Goal: Task Accomplishment & Management: Manage account settings

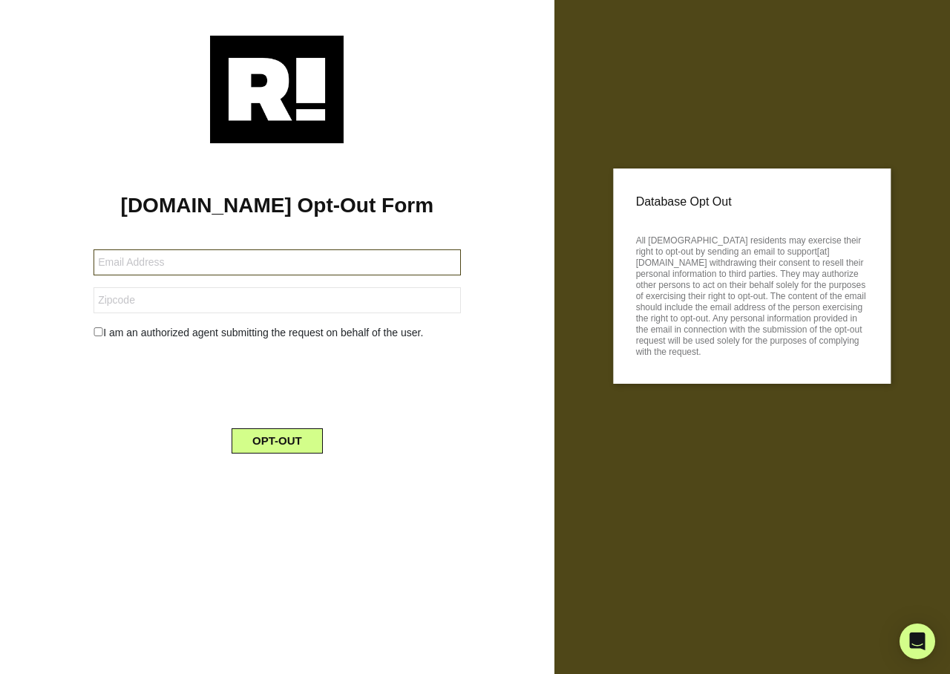
type input "ismart@msn.com"
type input "34275"
type input "willybille.77@gmail.com"
type input "28043"
type input "[EMAIL_ADDRESS][DOMAIN_NAME]"
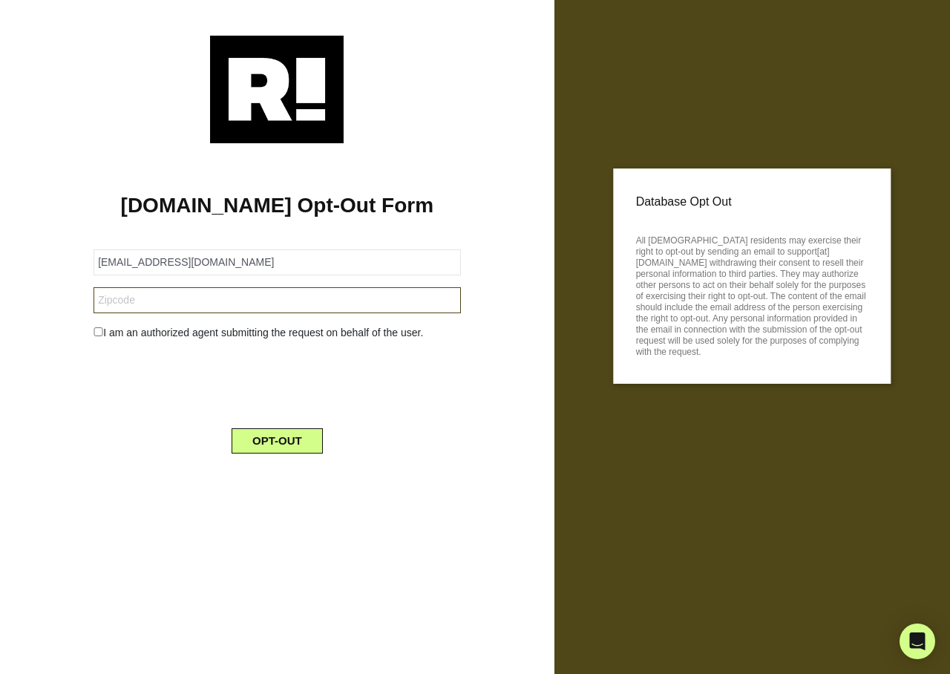
type input "46733"
